Goal: Task Accomplishment & Management: Manage account settings

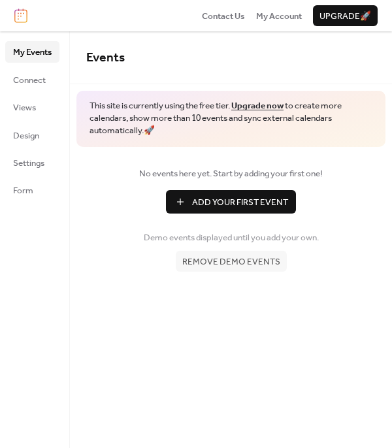
click at [240, 206] on span "Add Your First Event" at bounding box center [240, 202] width 96 height 13
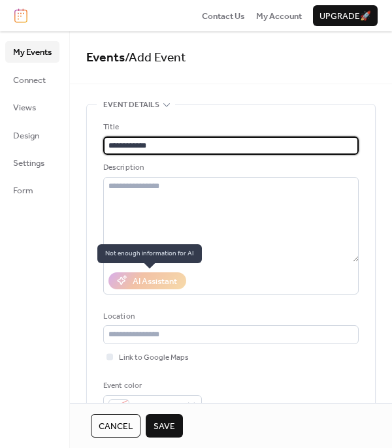
type input "**********"
click at [141, 279] on div "AI Assistant" at bounding box center [147, 280] width 78 height 17
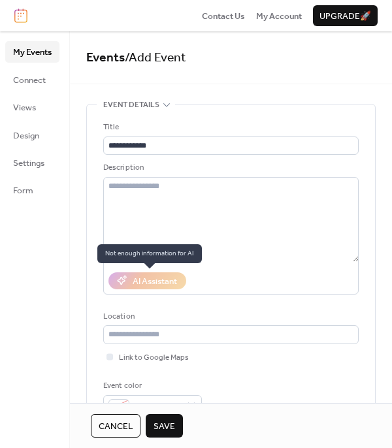
click at [141, 279] on div "AI Assistant" at bounding box center [147, 280] width 78 height 17
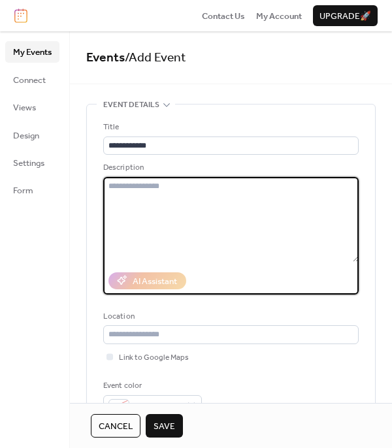
click at [227, 201] on textarea at bounding box center [230, 219] width 255 height 85
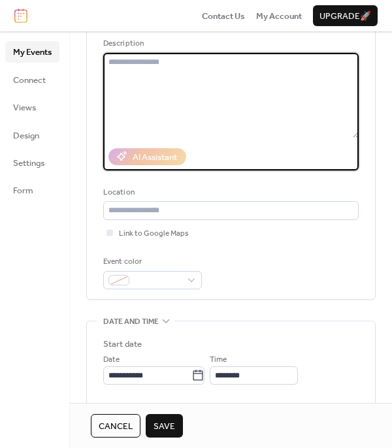
scroll to position [131, 0]
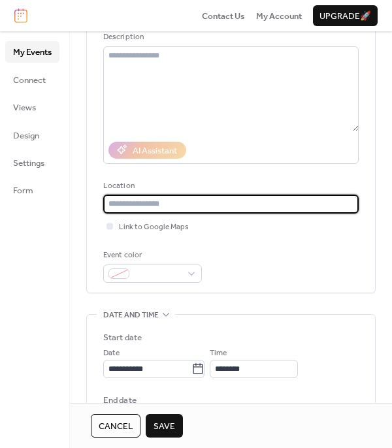
click at [183, 205] on input "text" at bounding box center [230, 204] width 255 height 18
click at [137, 198] on input "text" at bounding box center [230, 204] width 255 height 18
paste input "**********"
click at [110, 223] on div at bounding box center [109, 226] width 7 height 7
click at [123, 204] on input "**********" at bounding box center [230, 204] width 255 height 18
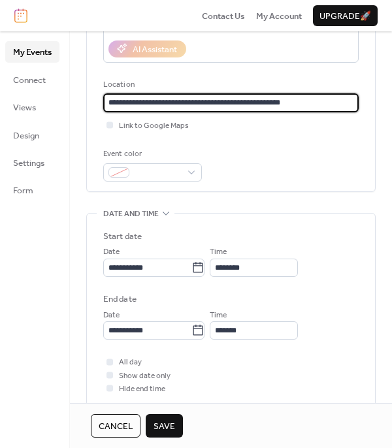
scroll to position [261, 0]
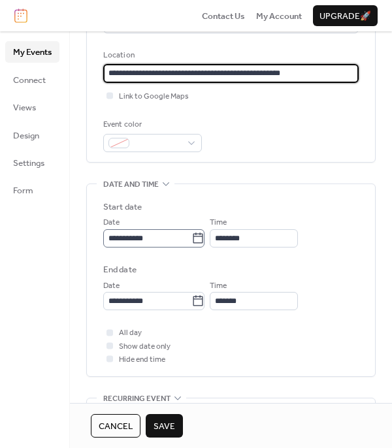
type input "**********"
click at [204, 239] on icon at bounding box center [197, 238] width 13 height 13
click at [191, 239] on input "**********" at bounding box center [147, 238] width 88 height 18
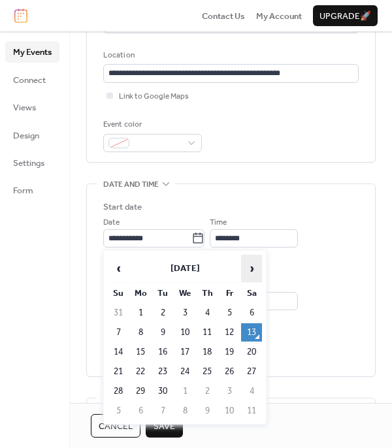
click at [256, 276] on span "›" at bounding box center [252, 268] width 20 height 26
click at [189, 331] on td "8" at bounding box center [184, 332] width 21 height 18
type input "**********"
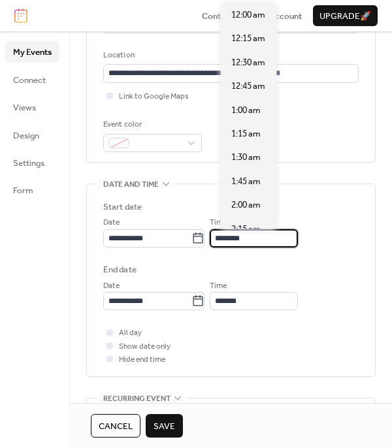
scroll to position [1141, 0]
click at [267, 233] on input "********" at bounding box center [254, 238] width 88 height 18
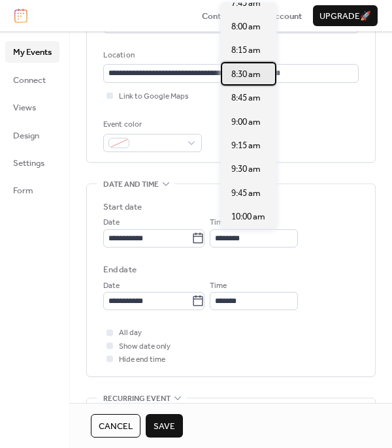
click at [257, 73] on span "8:30 am" at bounding box center [245, 74] width 29 height 13
type input "*******"
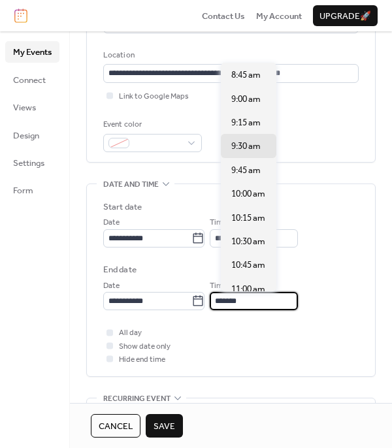
click at [263, 297] on input "*******" at bounding box center [254, 301] width 88 height 18
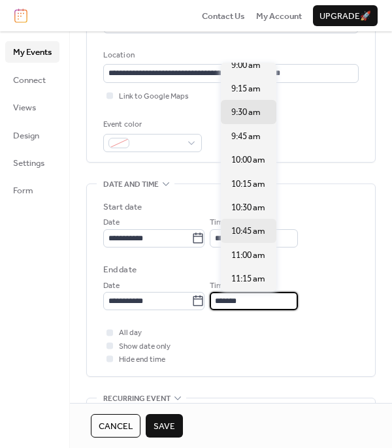
scroll to position [65, 0]
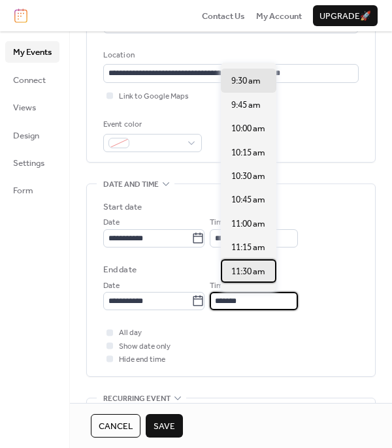
click at [255, 273] on span "11:30 am" at bounding box center [248, 271] width 34 height 13
type input "********"
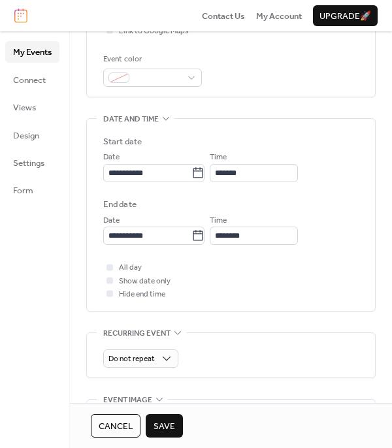
scroll to position [392, 0]
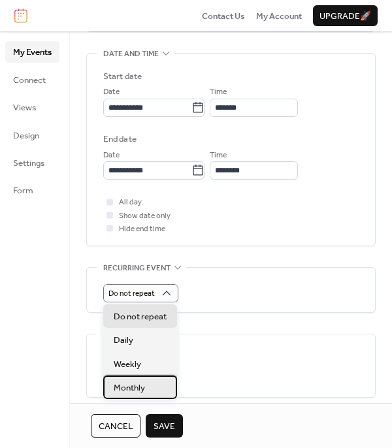
click at [139, 388] on span "Monthly" at bounding box center [129, 387] width 31 height 13
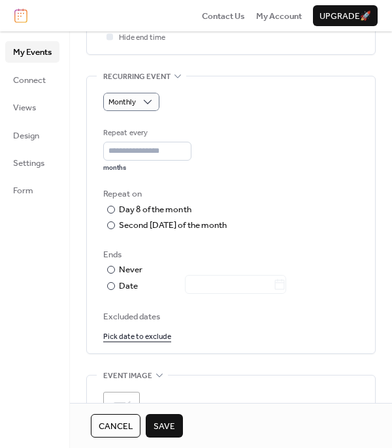
scroll to position [588, 0]
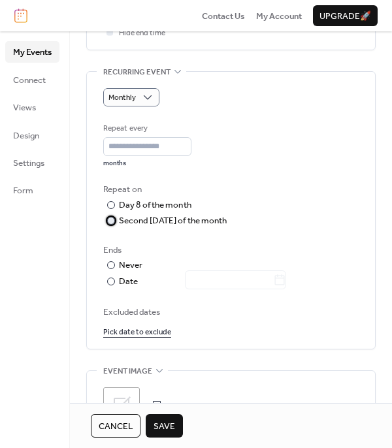
click at [114, 221] on div at bounding box center [111, 221] width 8 height 8
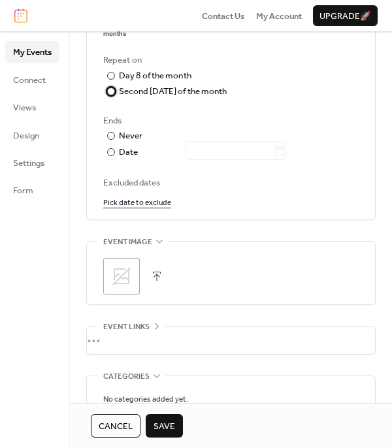
scroll to position [718, 0]
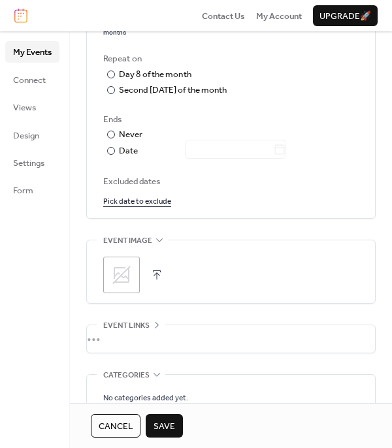
click at [125, 270] on icon at bounding box center [121, 275] width 18 height 18
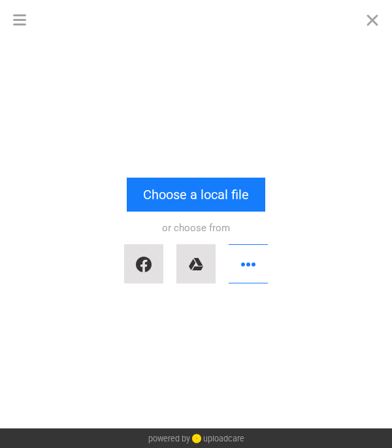
scroll to position [0, 0]
click at [242, 257] on button "button" at bounding box center [248, 263] width 39 height 39
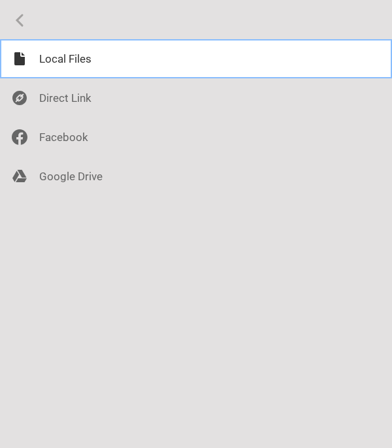
click at [62, 56] on div at bounding box center [196, 58] width 392 height 39
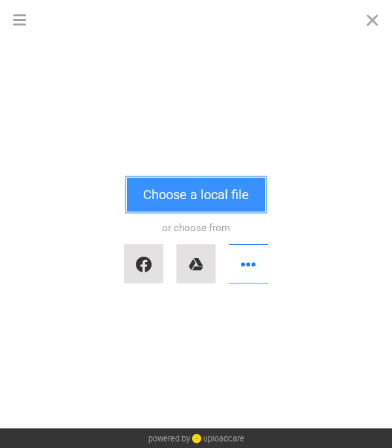
click at [206, 202] on button "Choose a local file" at bounding box center [196, 195] width 138 height 34
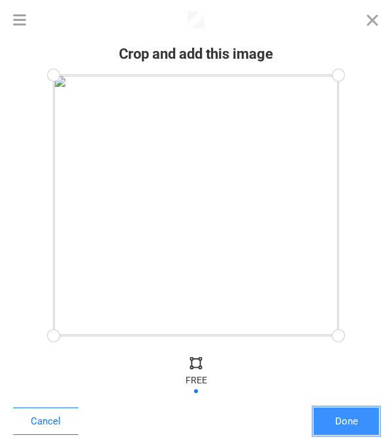
click at [337, 420] on button "Done" at bounding box center [346, 421] width 65 height 27
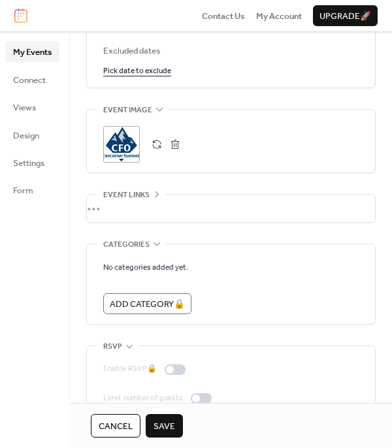
scroll to position [873, 0]
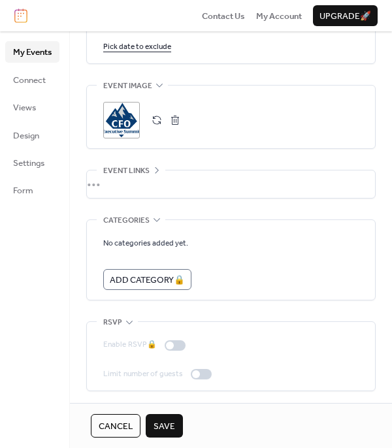
click at [171, 423] on span "Save" at bounding box center [164, 426] width 22 height 13
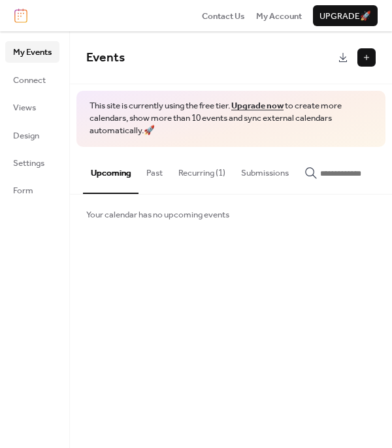
click at [25, 52] on span "My Events" at bounding box center [32, 52] width 39 height 13
click at [193, 177] on button "Recurring (1)" at bounding box center [201, 170] width 63 height 46
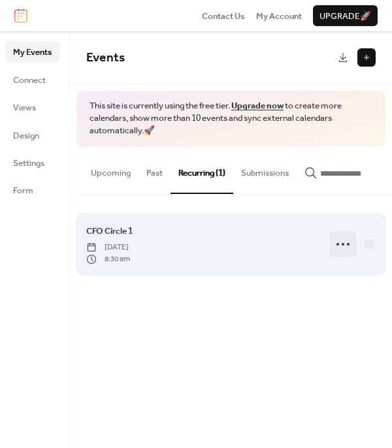
click at [347, 246] on icon at bounding box center [342, 244] width 21 height 21
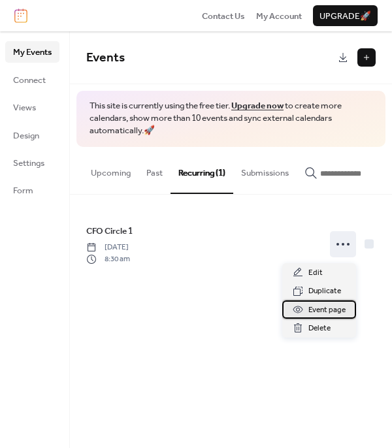
click at [318, 310] on span "Event page" at bounding box center [326, 310] width 37 height 13
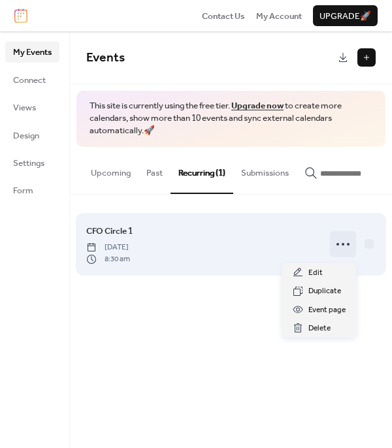
click at [342, 246] on circle at bounding box center [343, 244] width 3 height 3
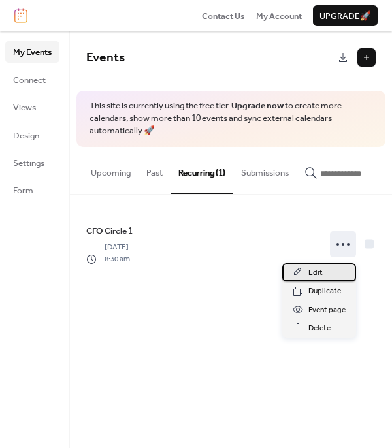
click at [315, 272] on span "Edit" at bounding box center [315, 272] width 14 height 13
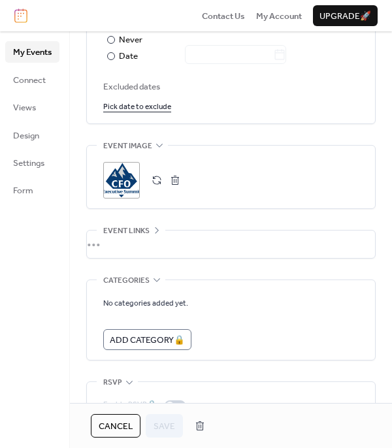
scroll to position [873, 0]
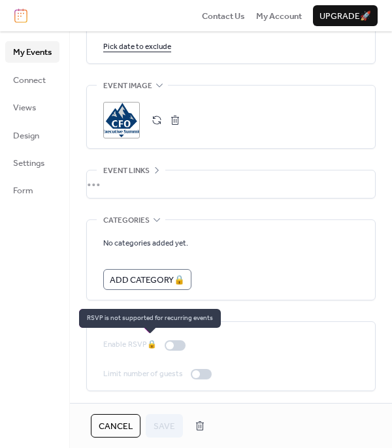
click at [175, 346] on div "Enable RSVP 🔒" at bounding box center [147, 344] width 88 height 13
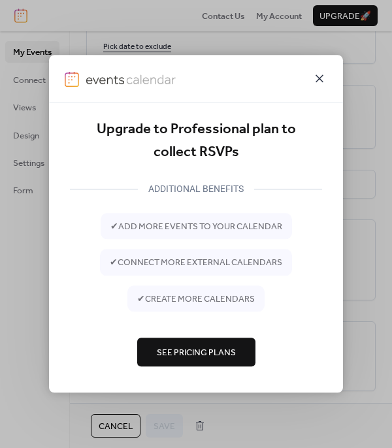
click at [319, 79] on icon at bounding box center [319, 78] width 8 height 8
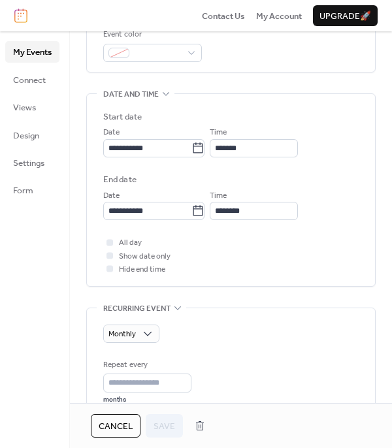
scroll to position [351, 0]
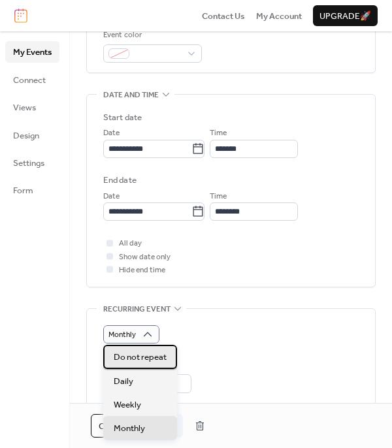
click at [144, 357] on span "Do not repeat" at bounding box center [140, 357] width 53 height 13
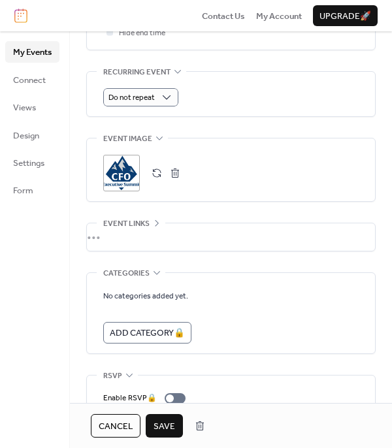
scroll to position [641, 0]
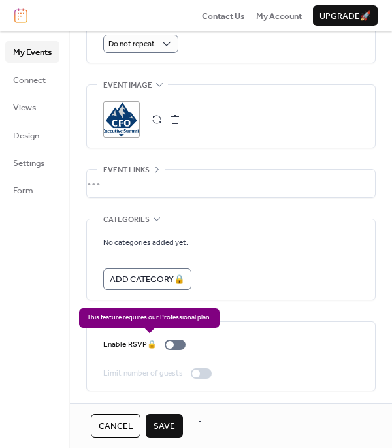
click at [182, 341] on div "Enable RSVP 🔒" at bounding box center [147, 344] width 88 height 13
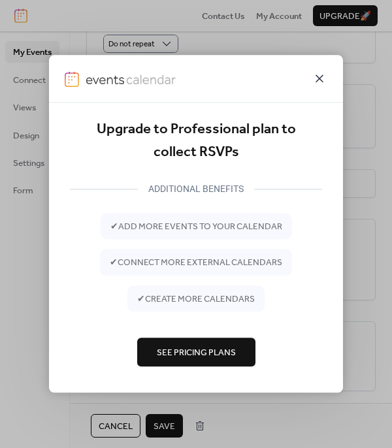
click at [319, 72] on icon at bounding box center [320, 79] width 16 height 16
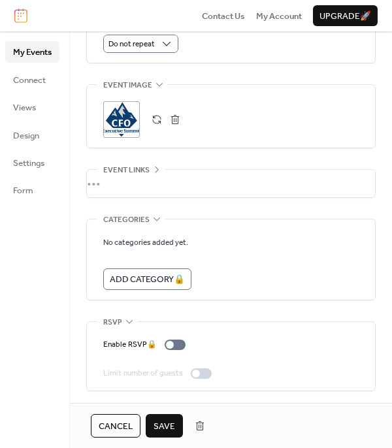
click at [170, 425] on span "Save" at bounding box center [164, 426] width 22 height 13
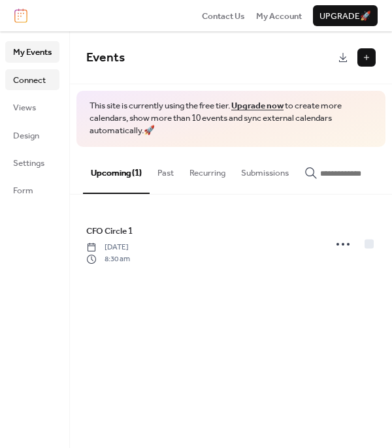
click at [32, 77] on span "Connect" at bounding box center [29, 80] width 33 height 13
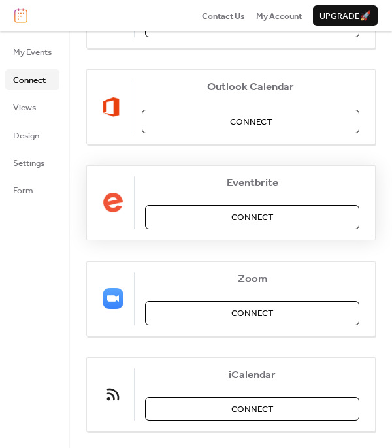
scroll to position [256, 0]
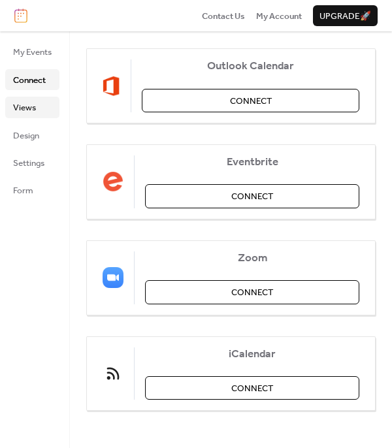
click at [29, 112] on span "Views" at bounding box center [24, 107] width 23 height 13
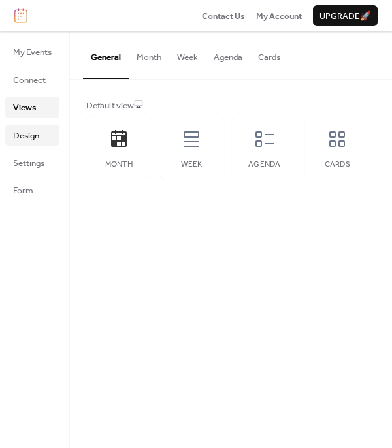
click at [37, 133] on span "Design" at bounding box center [26, 135] width 26 height 13
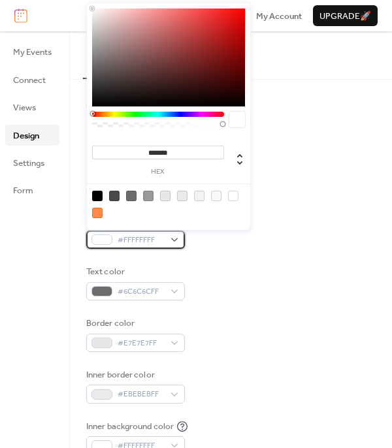
click at [180, 239] on div "#FFFFFFFF" at bounding box center [135, 240] width 99 height 18
drag, startPoint x: 144, startPoint y: 150, endPoint x: 247, endPoint y: 145, distance: 102.6
click at [243, 150] on div "******* hex" at bounding box center [168, 154] width 153 height 42
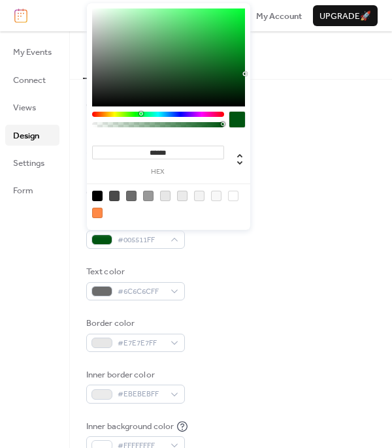
type input "*******"
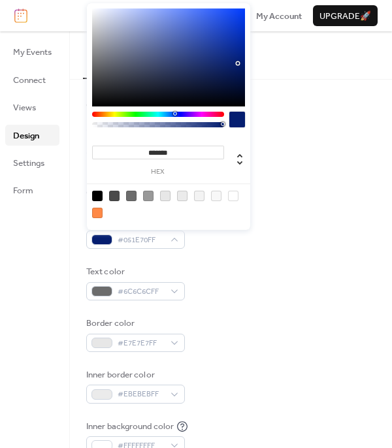
click at [308, 216] on div "Background color #051E70FF" at bounding box center [230, 231] width 289 height 35
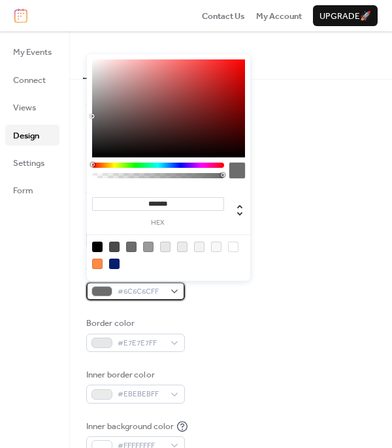
click at [172, 287] on div "#6C6C6CFF" at bounding box center [135, 291] width 99 height 18
click at [233, 246] on div at bounding box center [233, 247] width 10 height 10
type input "*******"
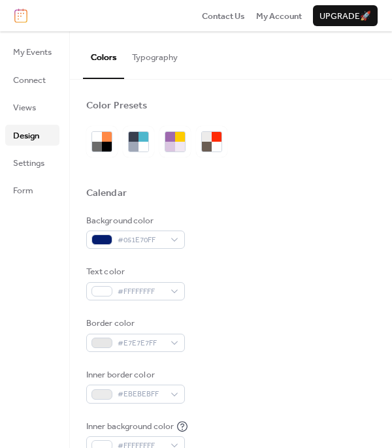
click at [264, 325] on div "Border color #E7E7E7FF" at bounding box center [230, 334] width 289 height 35
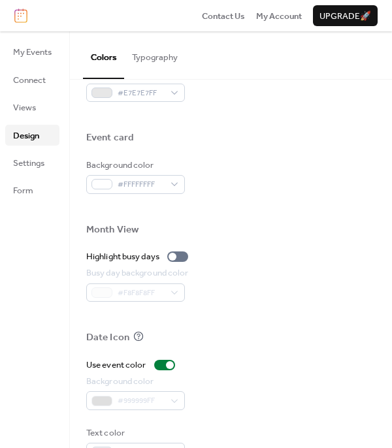
scroll to position [632, 0]
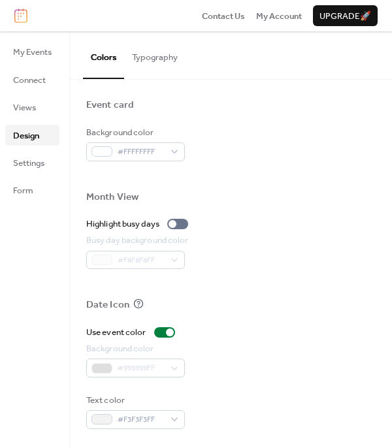
click at [155, 59] on button "Typography" at bounding box center [154, 54] width 61 height 46
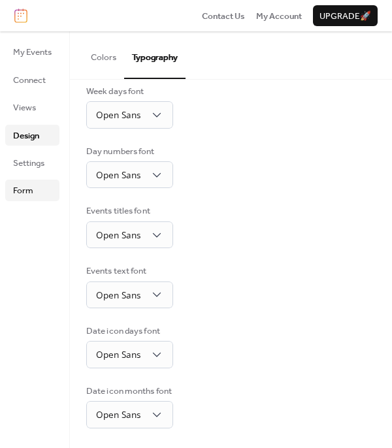
click at [12, 192] on link "Form" at bounding box center [32, 190] width 54 height 21
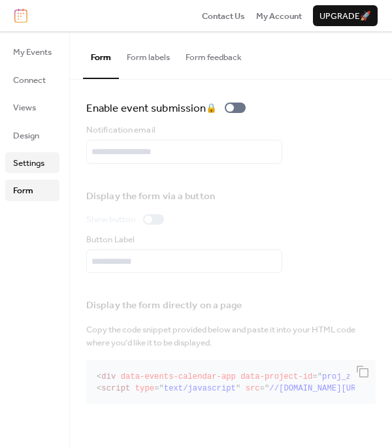
click at [39, 163] on span "Settings" at bounding box center [28, 163] width 31 height 13
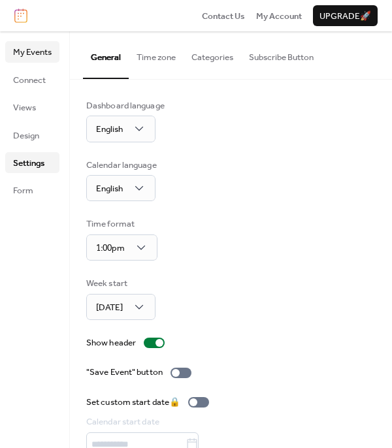
click at [30, 55] on span "My Events" at bounding box center [32, 52] width 39 height 13
